Goal: Task Accomplishment & Management: Complete application form

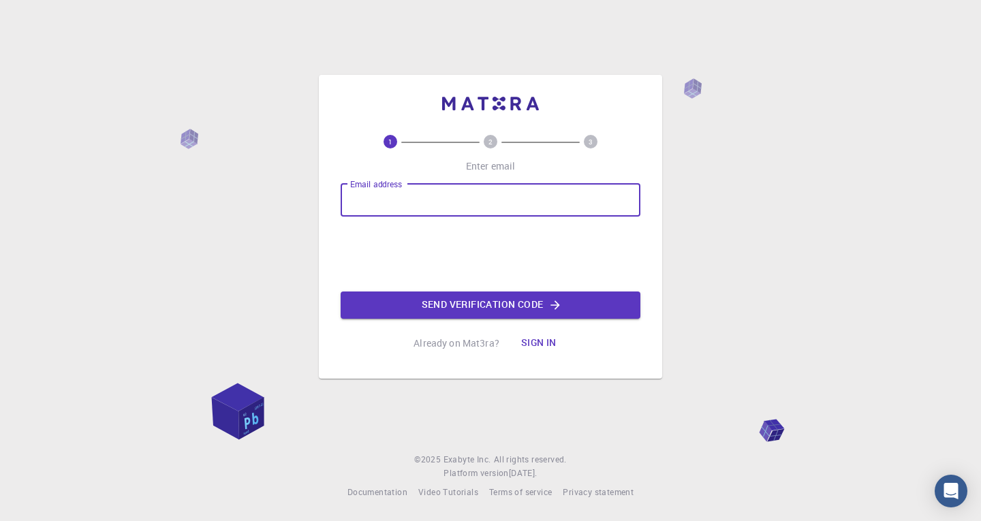
click at [615, 211] on input "Email address" at bounding box center [491, 200] width 300 height 33
click at [414, 208] on input "Email address" at bounding box center [491, 200] width 300 height 33
click at [437, 198] on input "Email address" at bounding box center [491, 200] width 300 height 33
click at [442, 201] on input "Email address" at bounding box center [491, 200] width 300 height 33
type input "[EMAIL_ADDRESS][DOMAIN_NAME]"
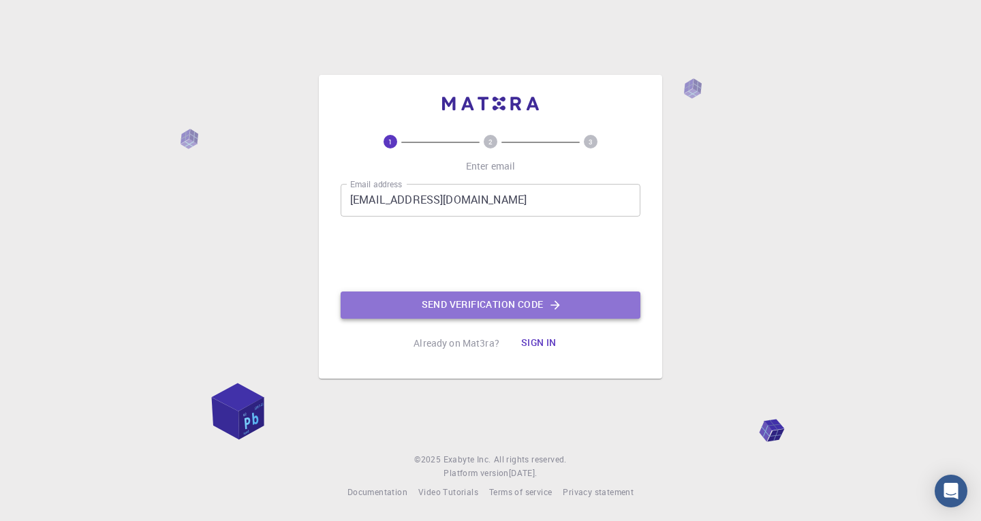
click at [416, 302] on button "Send verification code" at bounding box center [491, 305] width 300 height 27
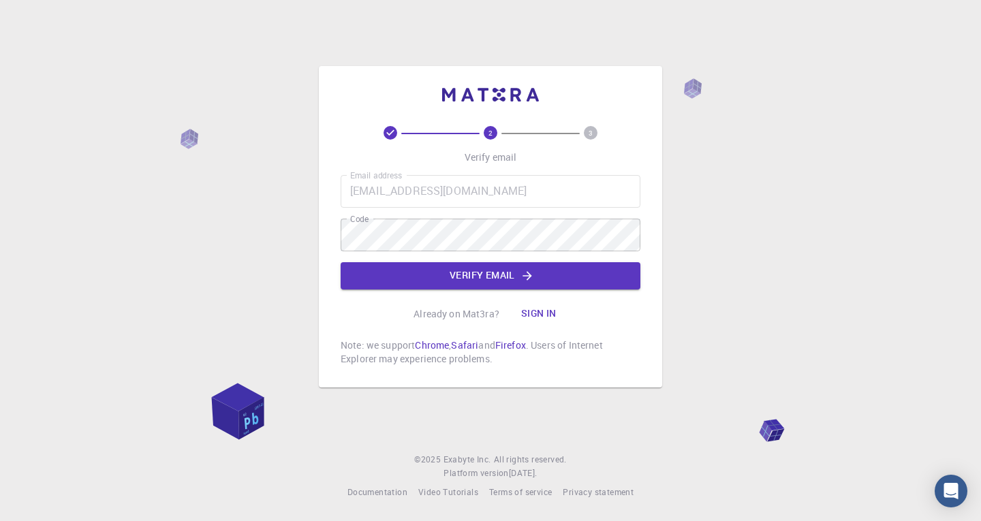
click at [554, 290] on div "2 3 Verify email Email address [EMAIL_ADDRESS][DOMAIN_NAME] Email address Code …" at bounding box center [491, 246] width 300 height 240
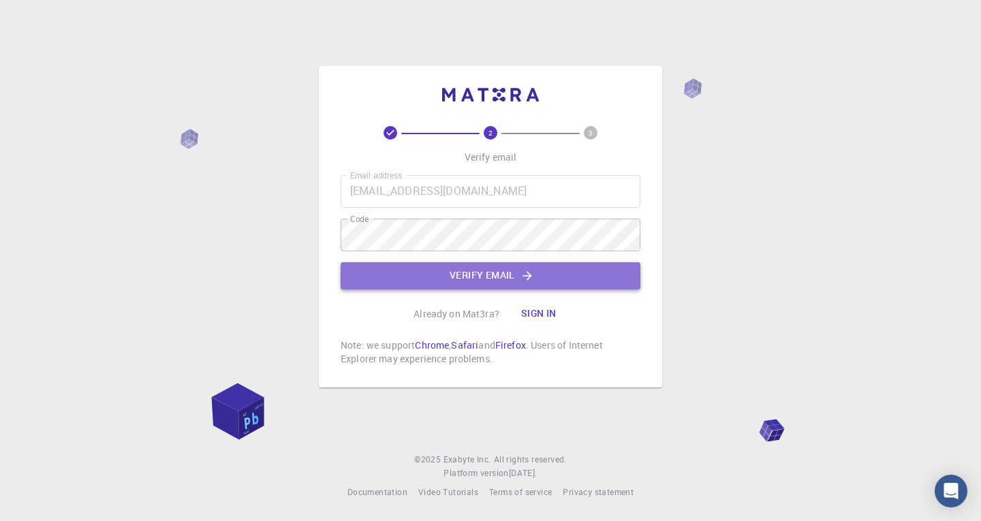
click at [556, 283] on button "Verify email" at bounding box center [491, 275] width 300 height 27
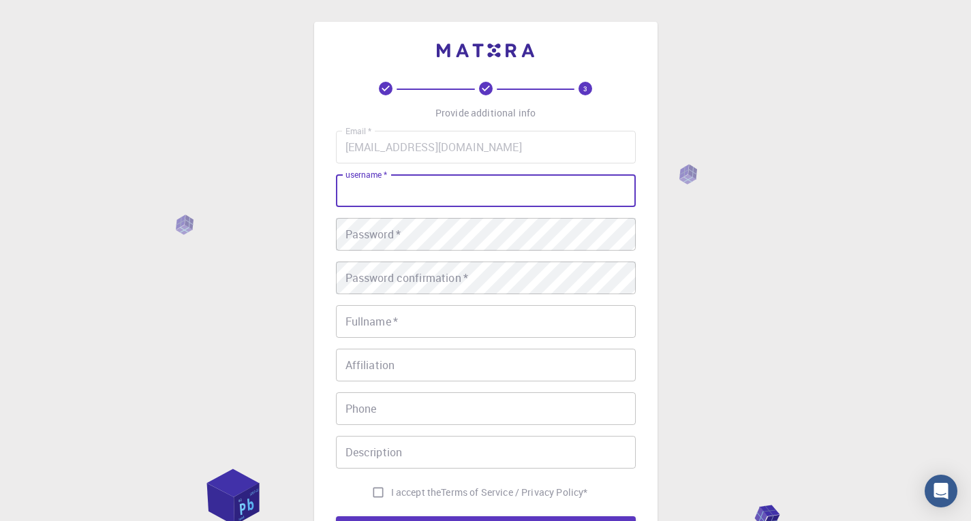
click at [574, 194] on input "username   *" at bounding box center [486, 190] width 300 height 33
type input "varshitaa"
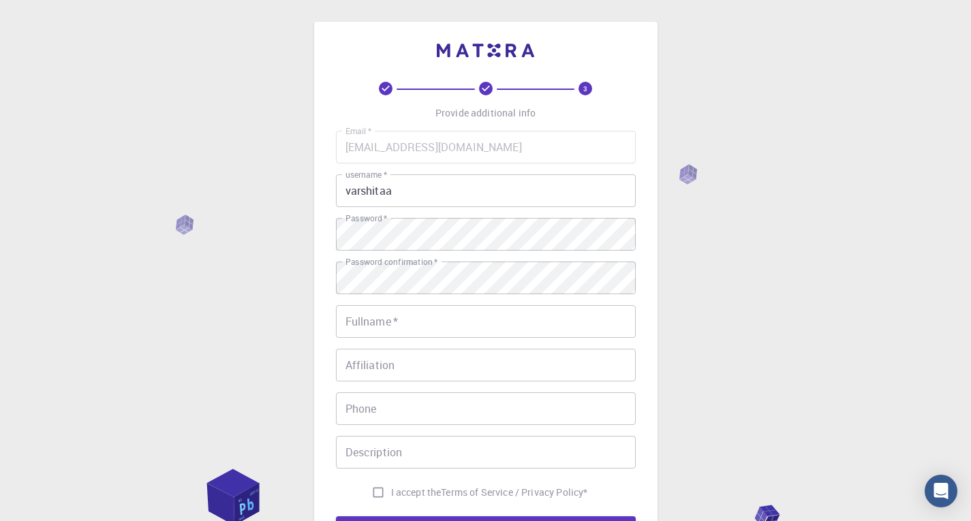
click at [570, 302] on div "Email   * [EMAIL_ADDRESS][DOMAIN_NAME] Email   * username   * varshitaa usernam…" at bounding box center [486, 318] width 300 height 375
click at [388, 320] on input "Fullname   *" at bounding box center [486, 321] width 300 height 33
click at [352, 321] on input "varshitaa G" at bounding box center [486, 321] width 300 height 33
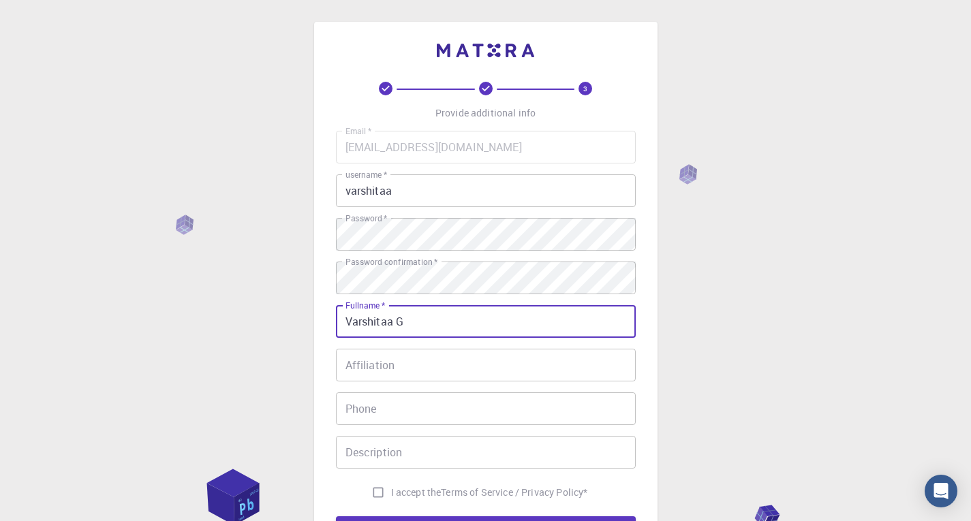
type input "Varshitaa G"
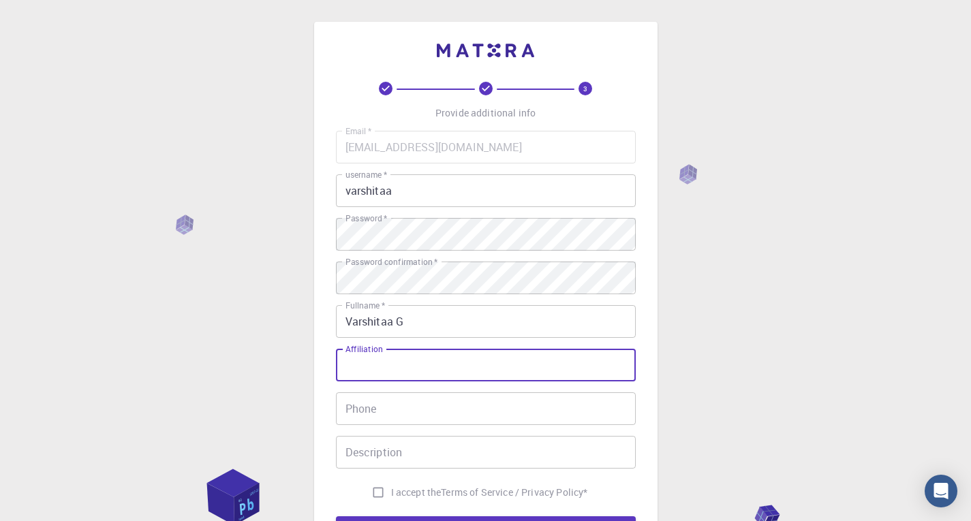
click at [365, 372] on input "Affiliation" at bounding box center [486, 365] width 300 height 33
